Goal: Task Accomplishment & Management: Use online tool/utility

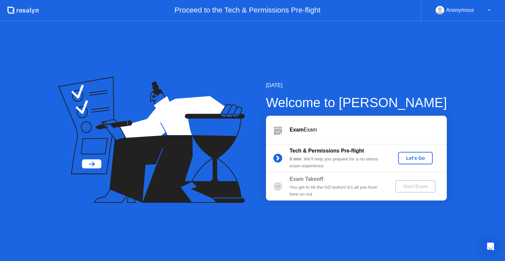
click at [420, 156] on div "Let's Go" at bounding box center [415, 158] width 29 height 5
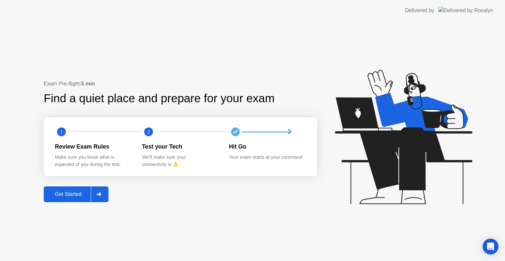
click at [74, 200] on button "Get Started" at bounding box center [76, 194] width 65 height 16
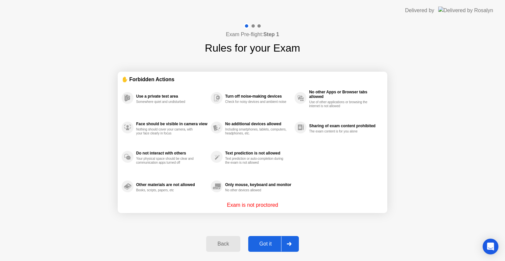
click at [271, 241] on div "Got it" at bounding box center [265, 244] width 31 height 6
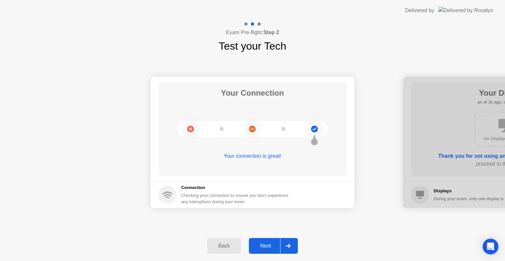
click at [267, 241] on button "Next" at bounding box center [273, 246] width 49 height 16
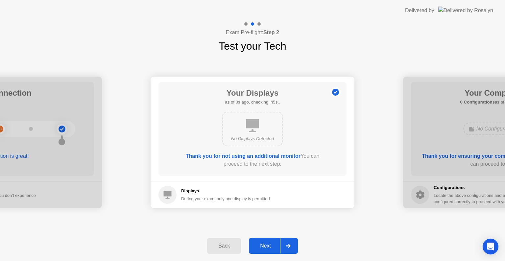
click at [267, 241] on button "Next" at bounding box center [273, 246] width 49 height 16
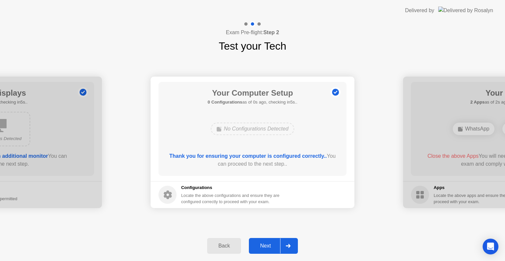
click at [267, 241] on button "Next" at bounding box center [273, 246] width 49 height 16
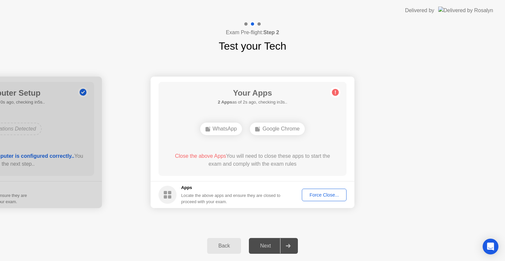
click at [322, 192] on div "Force Close..." at bounding box center [324, 194] width 40 height 5
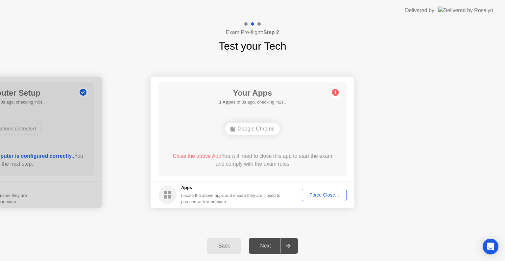
click at [319, 197] on div "Force Close..." at bounding box center [324, 194] width 40 height 5
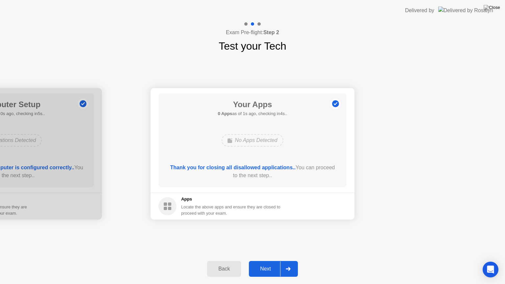
click at [266, 261] on div "Next" at bounding box center [265, 269] width 29 height 6
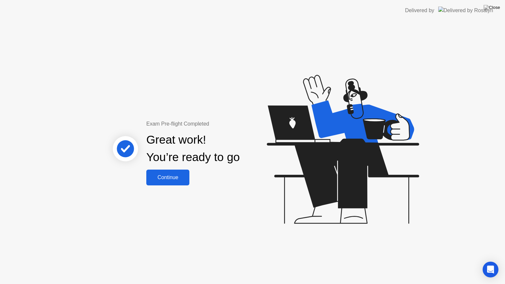
click at [174, 183] on button "Continue" at bounding box center [167, 178] width 43 height 16
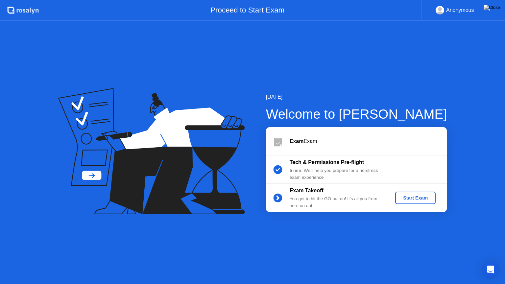
click at [420, 197] on div "Start Exam" at bounding box center [415, 197] width 35 height 5
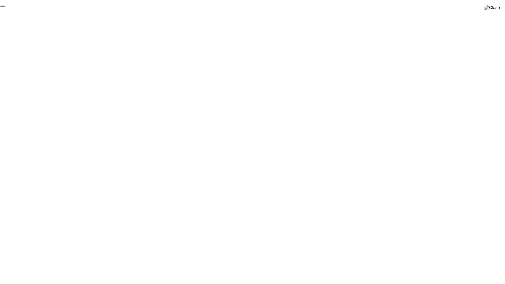
click div "End Proctoring Session"
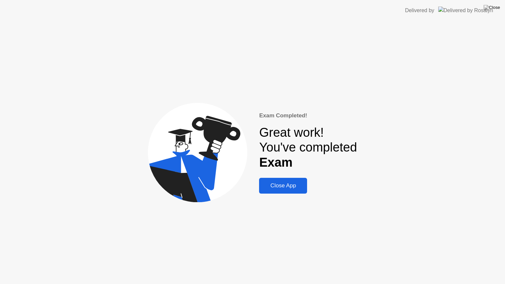
click at [285, 188] on div "Close App" at bounding box center [283, 186] width 44 height 7
